Goal: Task Accomplishment & Management: Manage account settings

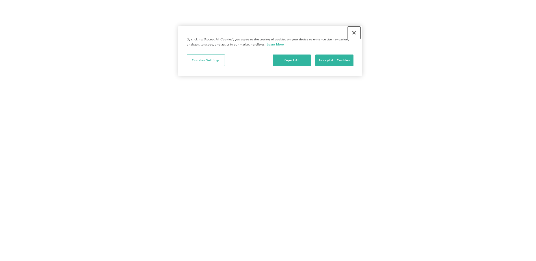
click at [355, 32] on button "Close" at bounding box center [354, 33] width 12 height 12
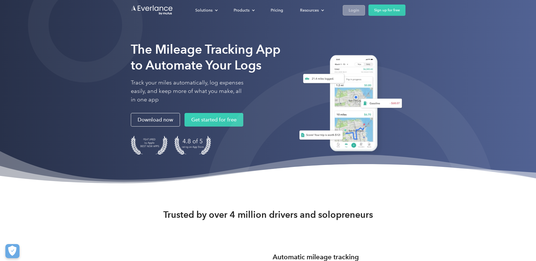
click at [352, 12] on div "Login" at bounding box center [354, 10] width 10 height 7
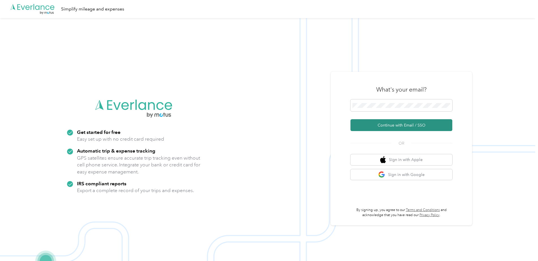
click at [401, 127] on button "Continue with Email / SSO" at bounding box center [401, 125] width 102 height 12
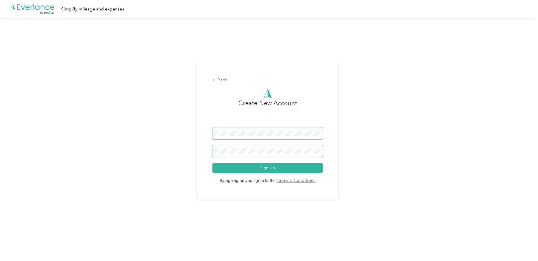
click at [212, 163] on button "Sign Up" at bounding box center [267, 168] width 110 height 10
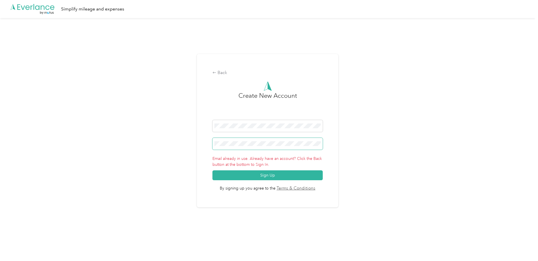
click at [194, 146] on div "Back Create New Account Email already in use. Already have an account? Click th…" at bounding box center [267, 133] width 535 height 230
click at [252, 176] on button "Sign Up" at bounding box center [267, 175] width 110 height 10
click at [220, 74] on div "Back" at bounding box center [267, 73] width 110 height 7
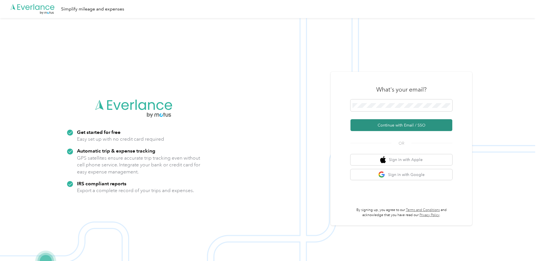
click at [406, 128] on button "Continue with Email / SSO" at bounding box center [401, 125] width 102 height 12
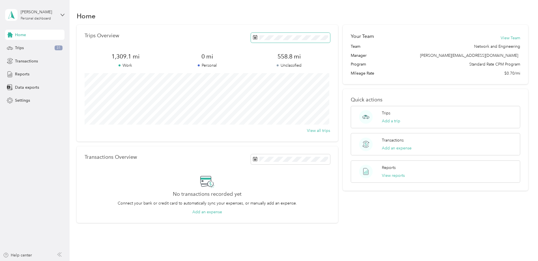
click at [255, 39] on rect at bounding box center [255, 38] width 1 height 1
click at [253, 37] on icon at bounding box center [255, 37] width 5 height 5
click at [255, 38] on rect at bounding box center [255, 38] width 1 height 1
click at [25, 50] on div "Trips 31" at bounding box center [34, 48] width 59 height 10
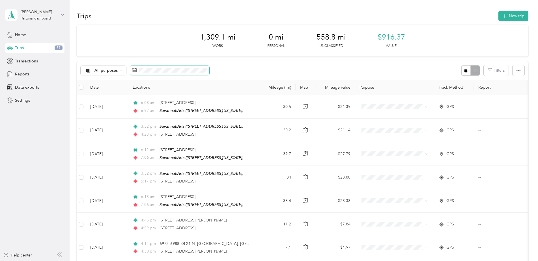
click at [135, 71] on icon at bounding box center [134, 70] width 5 height 5
click at [137, 70] on span at bounding box center [169, 71] width 79 height 10
click at [133, 70] on icon at bounding box center [134, 70] width 5 height 5
click at [26, 63] on span "Transactions" at bounding box center [26, 61] width 23 height 6
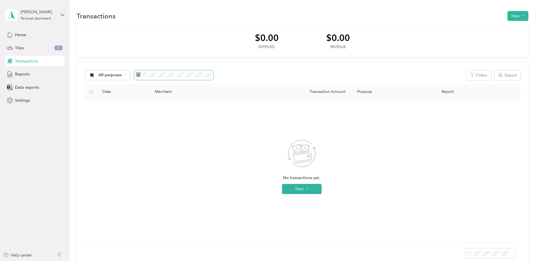
click at [138, 75] on icon at bounding box center [138, 74] width 5 height 5
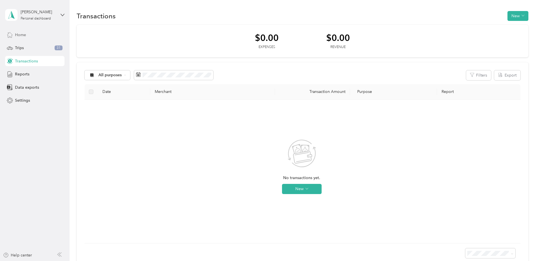
click at [22, 35] on span "Home" at bounding box center [20, 35] width 11 height 6
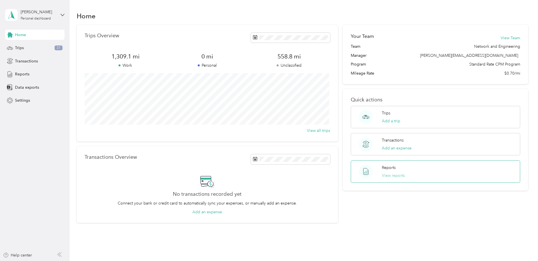
click at [384, 174] on button "View reports" at bounding box center [393, 176] width 23 height 6
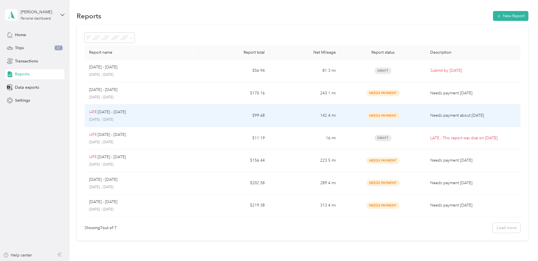
click at [95, 113] on p "LATE" at bounding box center [93, 112] width 8 height 5
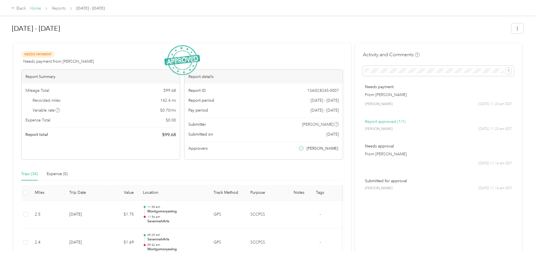
click at [33, 10] on link "Home" at bounding box center [35, 8] width 11 height 5
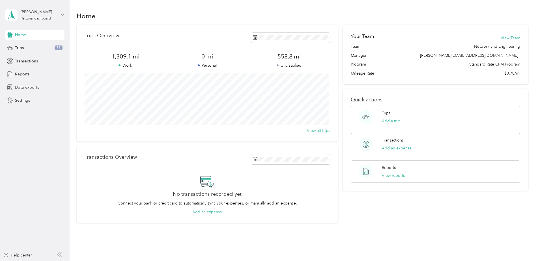
click at [31, 87] on span "Data exports" at bounding box center [27, 88] width 24 height 6
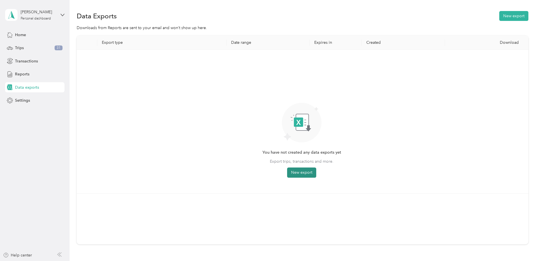
click at [294, 171] on button "New export" at bounding box center [301, 173] width 29 height 10
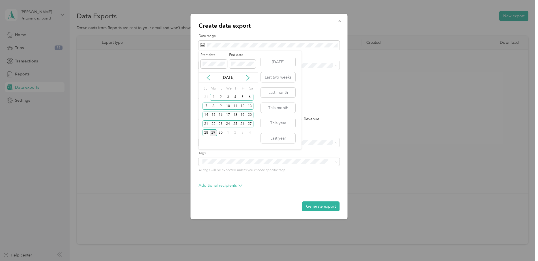
click at [207, 79] on icon at bounding box center [209, 78] width 6 height 6
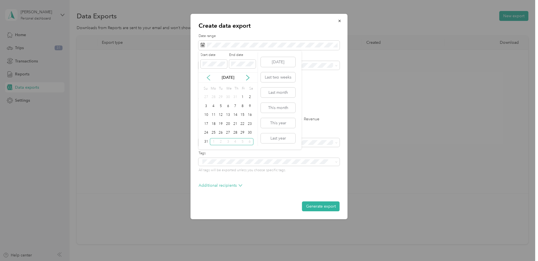
click at [207, 79] on icon at bounding box center [209, 78] width 6 height 6
click at [220, 97] on div "1" at bounding box center [220, 97] width 7 height 7
click at [235, 133] on div "31" at bounding box center [235, 132] width 7 height 7
click at [239, 99] on label "PDF" at bounding box center [246, 99] width 14 height 4
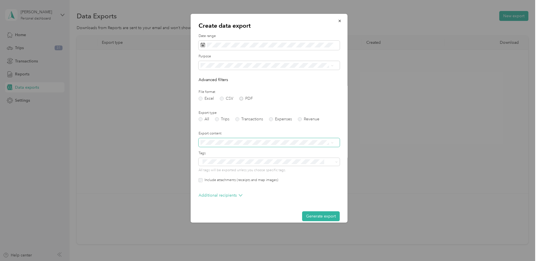
scroll to position [7, 0]
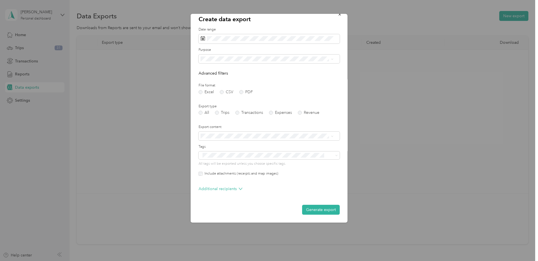
drag, startPoint x: 314, startPoint y: 210, endPoint x: 246, endPoint y: 197, distance: 69.1
click at [245, 204] on form "Date range Purpose Advanced filters File format Excel CSV PDF Export type All T…" at bounding box center [268, 121] width 141 height 188
click at [312, 210] on button "Generate export" at bounding box center [321, 210] width 38 height 10
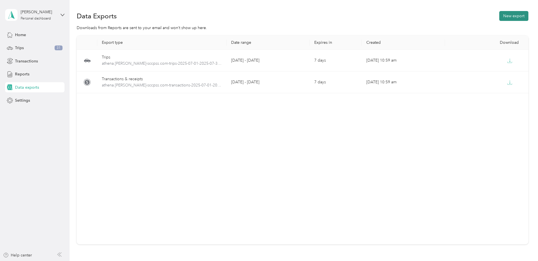
click at [508, 16] on button "New export" at bounding box center [513, 16] width 29 height 10
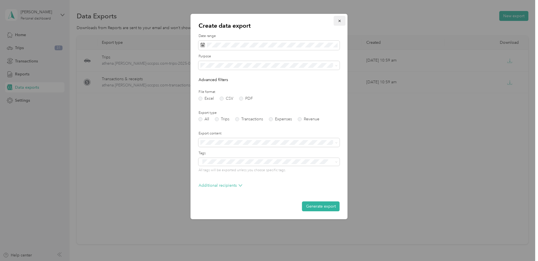
click at [339, 20] on icon "button" at bounding box center [340, 21] width 4 height 4
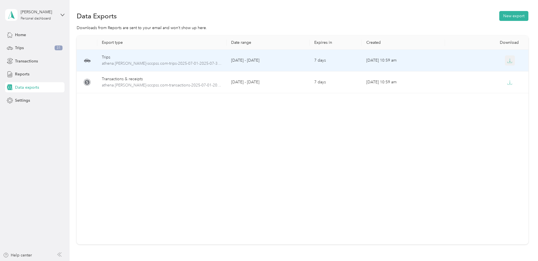
click at [507, 61] on icon "button" at bounding box center [509, 60] width 5 height 5
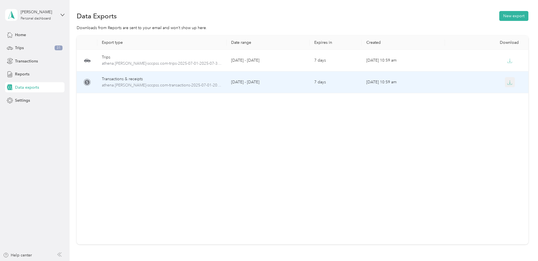
click at [509, 83] on icon "button" at bounding box center [510, 81] width 2 height 3
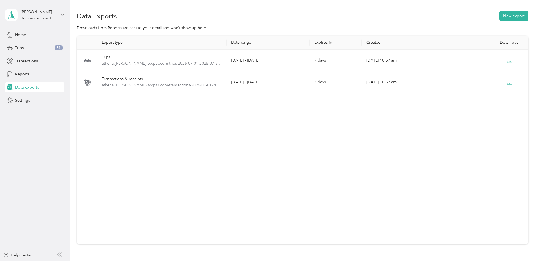
click at [135, 139] on div "Export type Date range Expires in Created Download Trips athena.northway-sccpss…" at bounding box center [302, 140] width 451 height 209
